Goal: Task Accomplishment & Management: Use online tool/utility

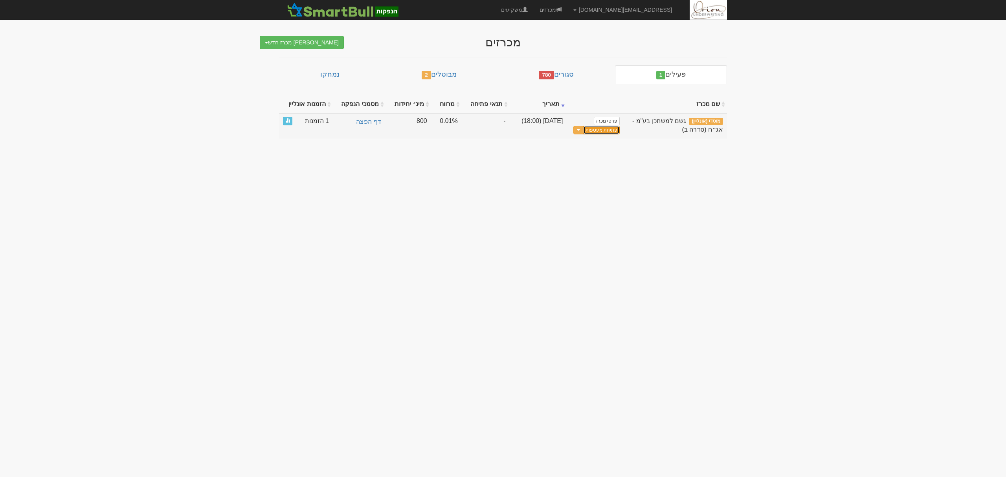
click at [604, 132] on button "פתיחת מעטפות" at bounding box center [601, 130] width 37 height 9
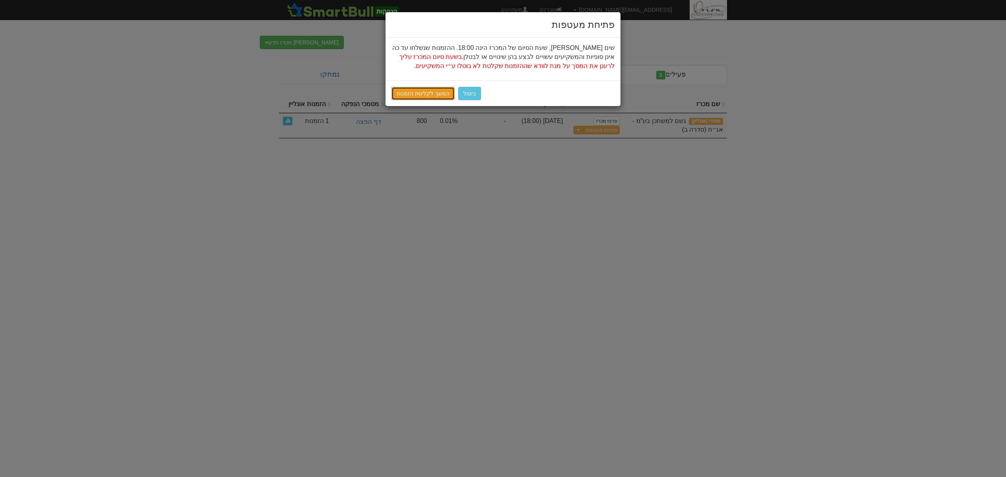
click at [437, 93] on link "המשך לקליטת הזמנות" at bounding box center [422, 93] width 63 height 13
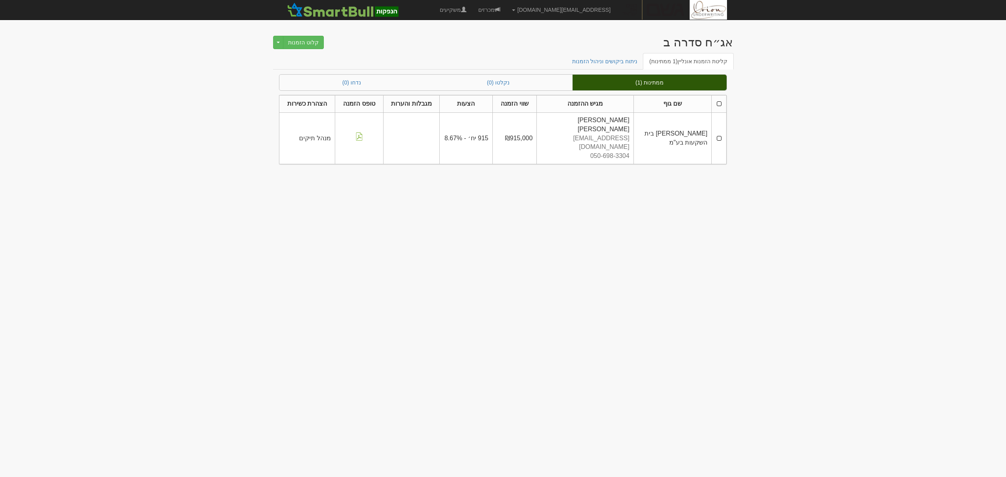
click at [718, 107] on th at bounding box center [718, 103] width 15 height 17
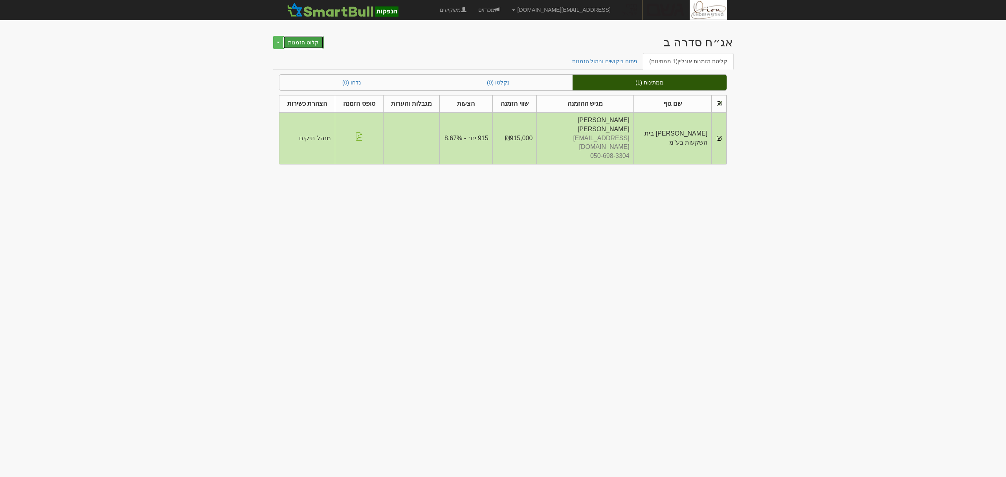
click at [314, 38] on button "קלוט הזמנות" at bounding box center [303, 42] width 41 height 13
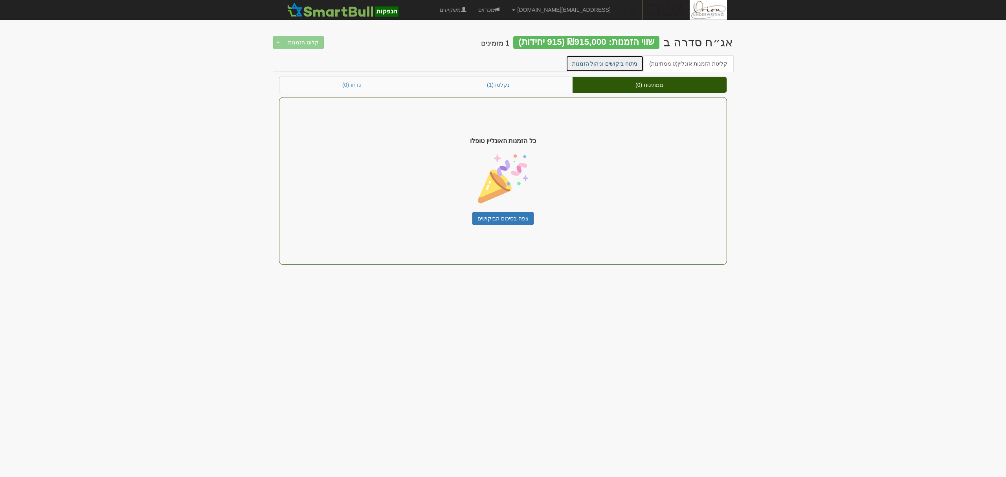
click at [617, 58] on link "ניתוח ביקושים וניהול הזמנות" at bounding box center [605, 63] width 78 height 16
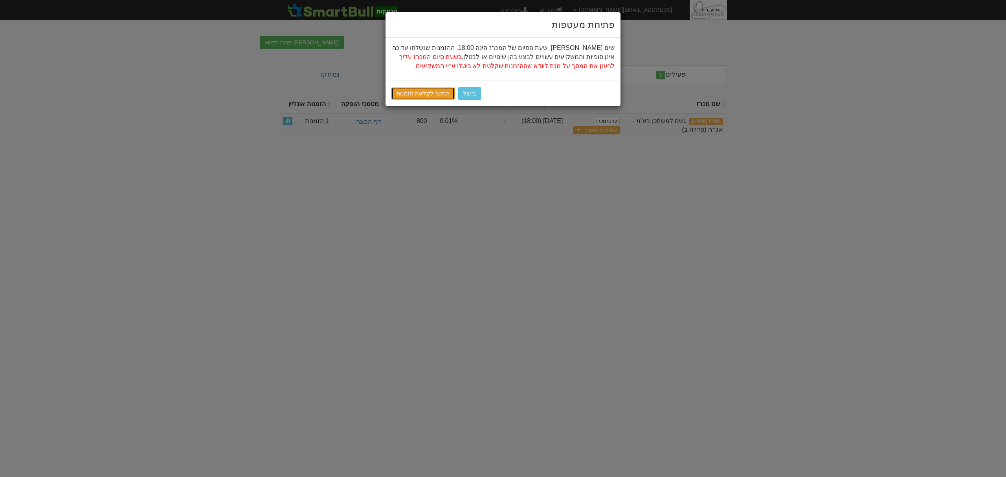
click at [444, 93] on link "המשך לקליטת הזמנות" at bounding box center [422, 93] width 63 height 13
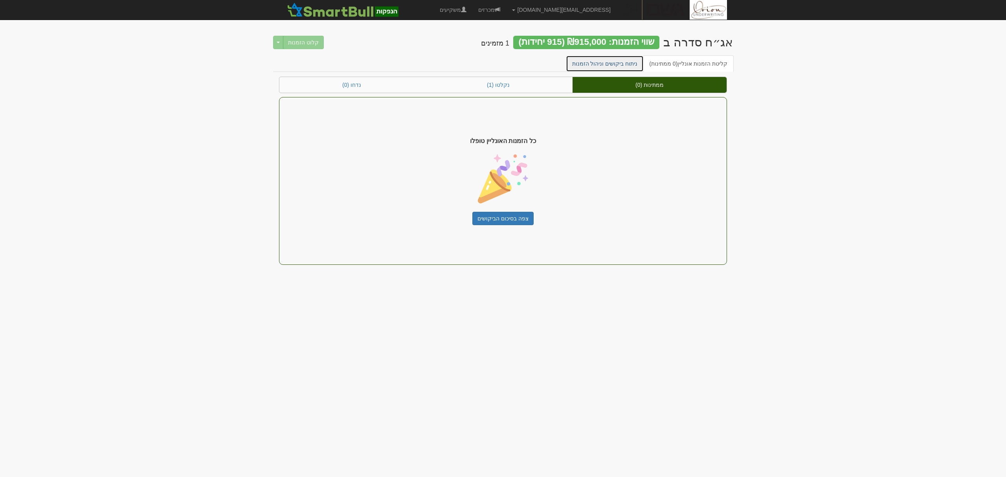
click at [611, 61] on link "ניתוח ביקושים וניהול הזמנות" at bounding box center [605, 63] width 78 height 16
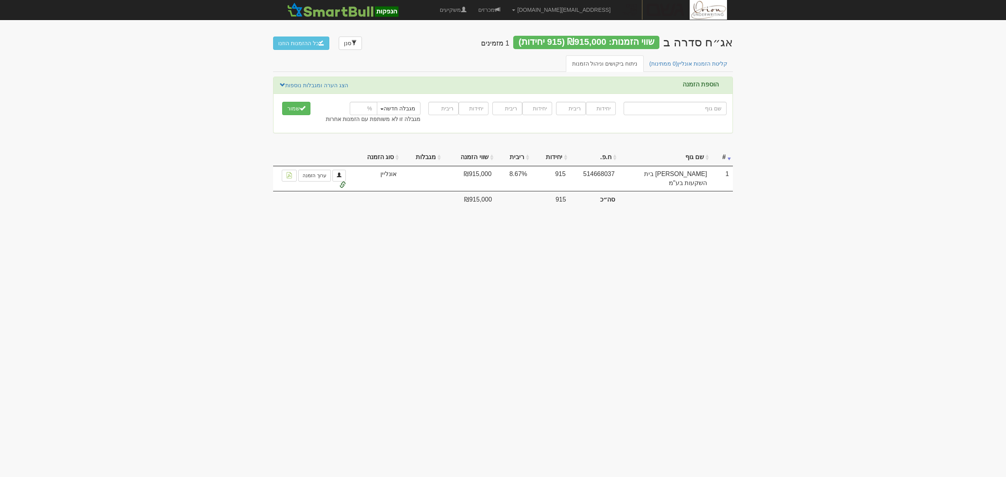
drag, startPoint x: 447, startPoint y: 464, endPoint x: 436, endPoint y: 502, distance: 39.0
drag, startPoint x: 436, startPoint y: 502, endPoint x: 549, endPoint y: 412, distance: 144.4
click at [549, 412] on body "[EMAIL_ADDRESS][DOMAIN_NAME] הגדרות חשבונות הנפקה תבניות הודעות קיבול" at bounding box center [503, 238] width 1006 height 477
